Goal: Entertainment & Leisure: Consume media (video, audio)

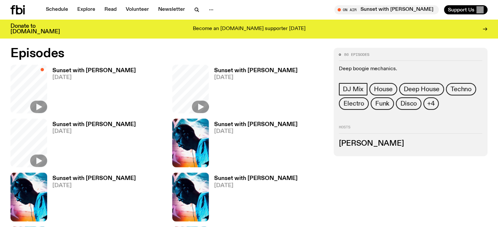
scroll to position [356, 0]
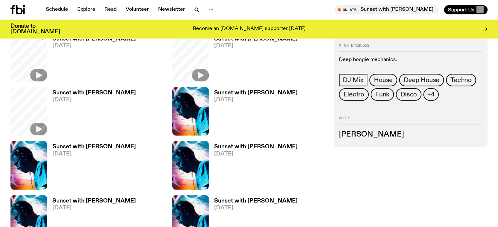
click at [72, 42] on h3 "Sunset with [PERSON_NAME]" at bounding box center [93, 39] width 83 height 6
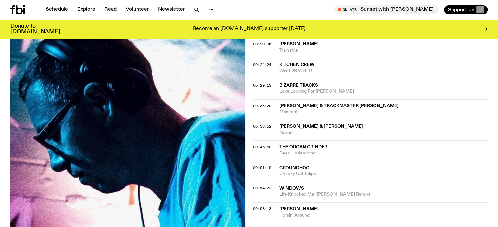
scroll to position [291, 0]
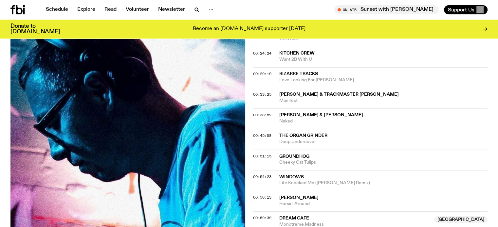
click at [289, 113] on span "[PERSON_NAME] & [PERSON_NAME]" at bounding box center [321, 115] width 84 height 5
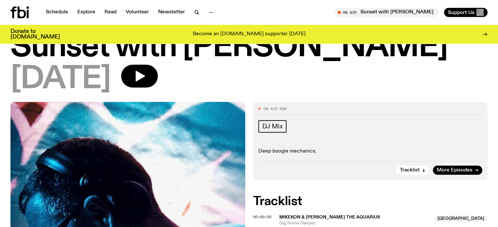
scroll to position [0, 0]
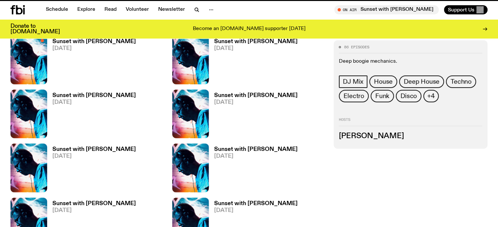
scroll to position [350, 0]
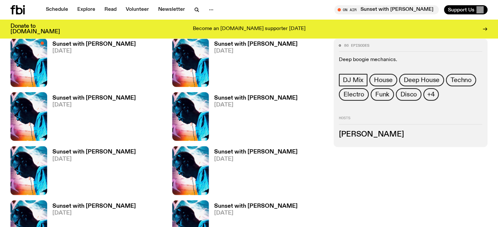
click at [214, 54] on span "[DATE]" at bounding box center [255, 51] width 83 height 6
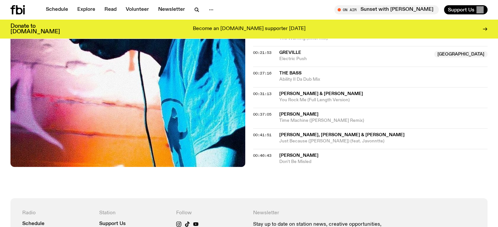
scroll to position [288, 0]
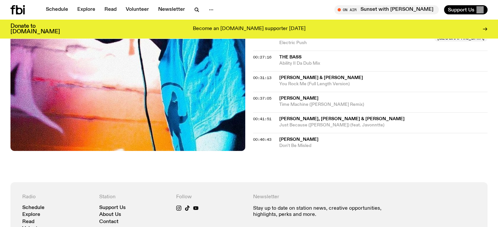
click at [289, 139] on span "[PERSON_NAME]" at bounding box center [298, 139] width 39 height 5
